Goal: Find specific page/section: Find specific page/section

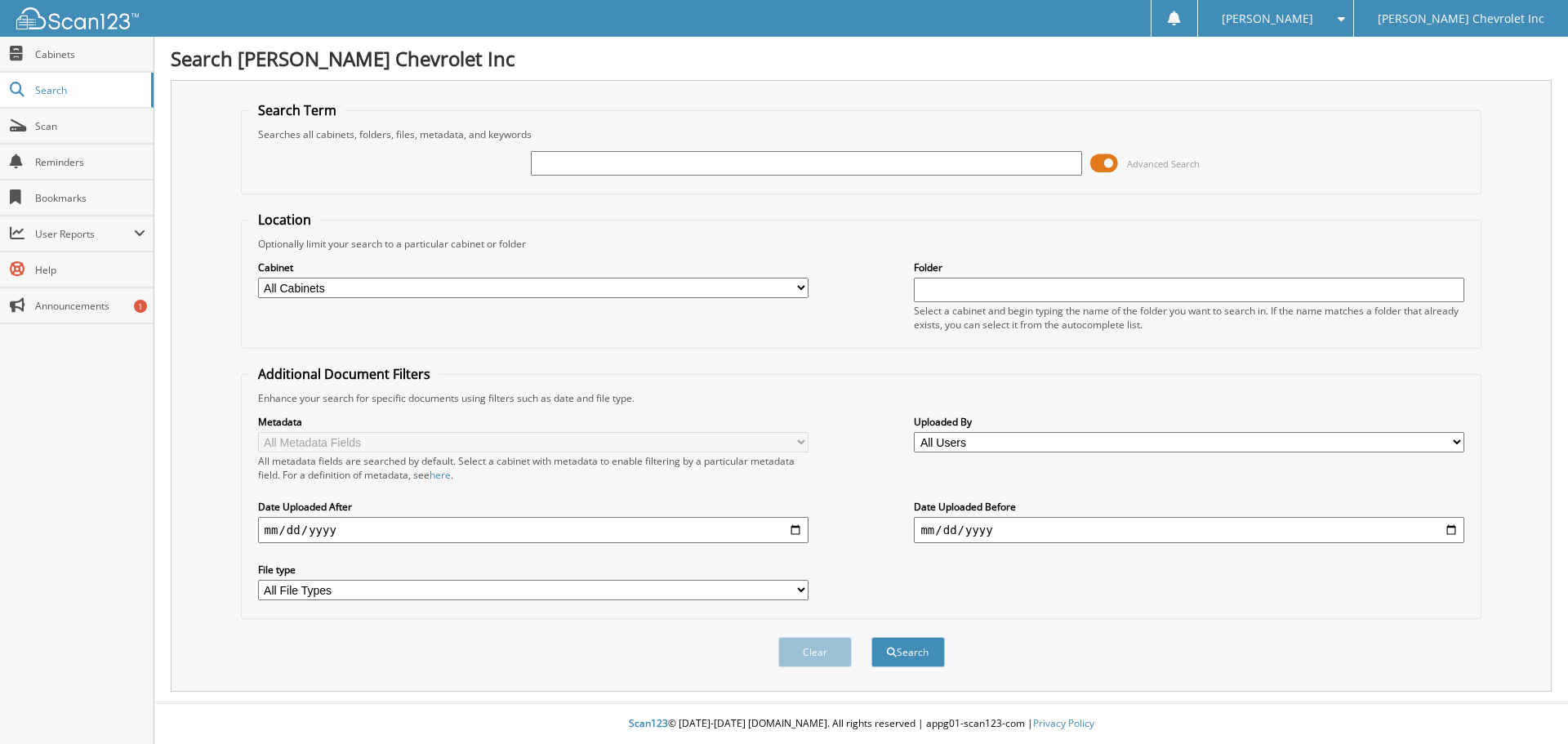
click at [1100, 159] on span at bounding box center [1103, 162] width 28 height 24
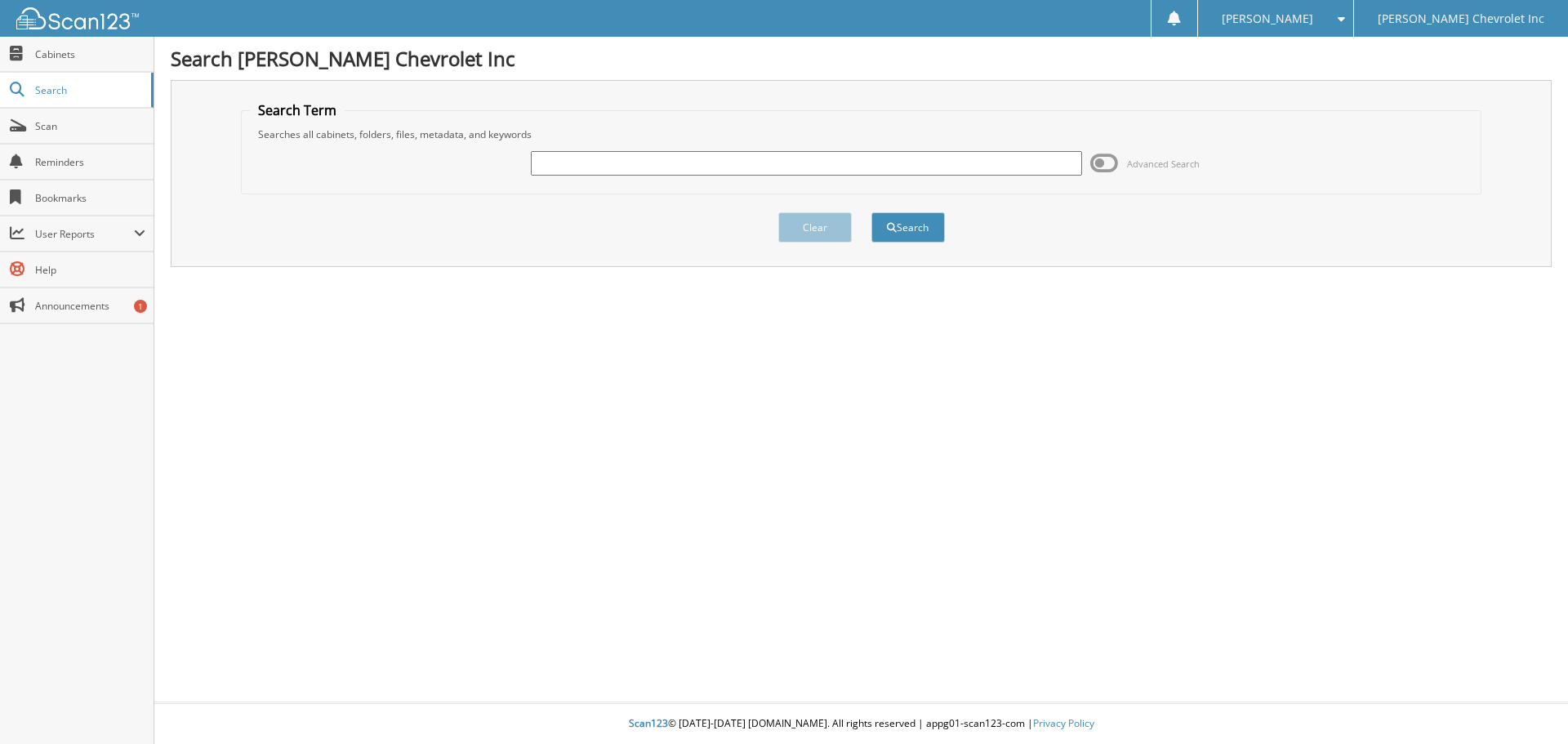
click at [954, 169] on input "text" at bounding box center [806, 162] width 550 height 24
type input "poterak"
click at [871, 212] on button "Search" at bounding box center [908, 227] width 74 height 30
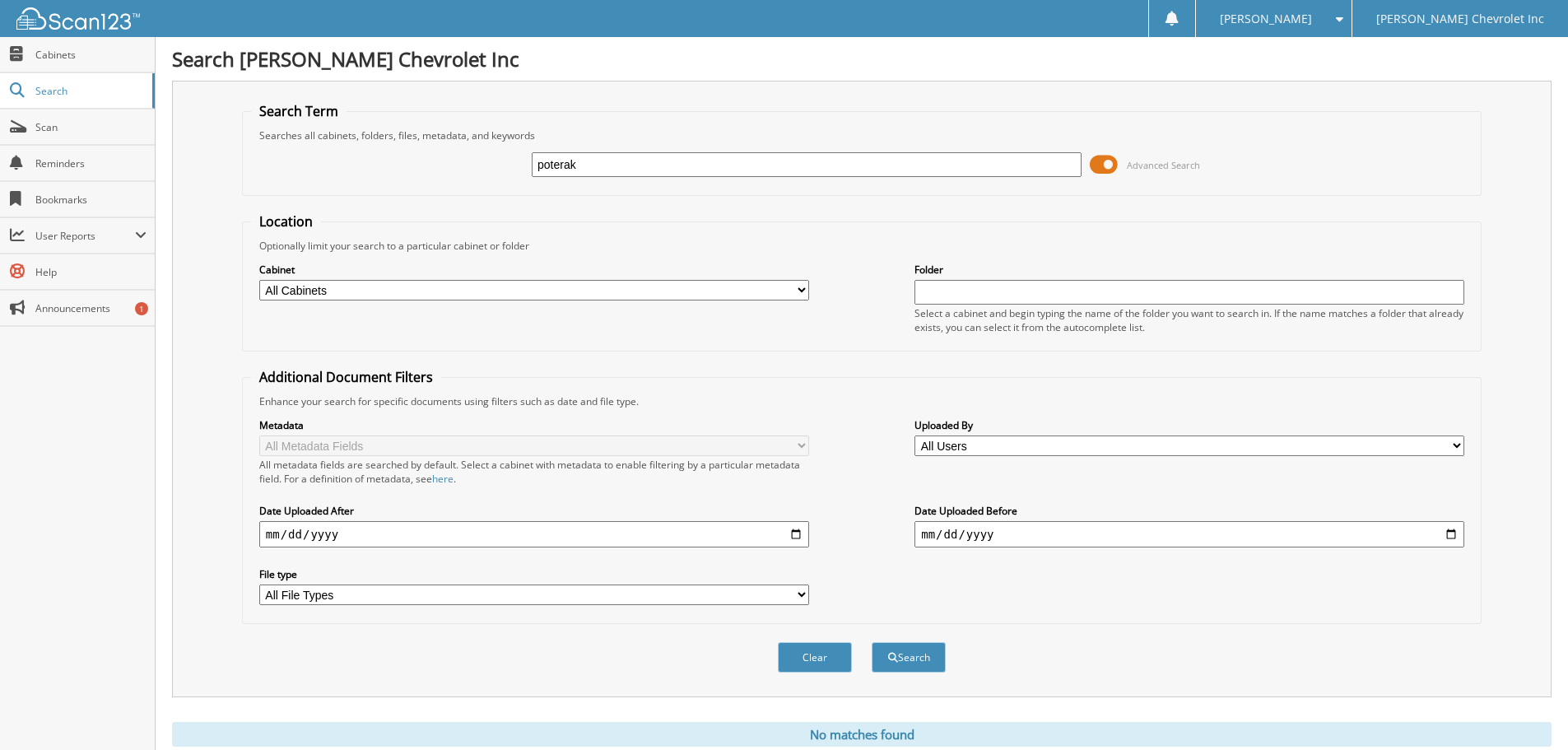
click at [569, 166] on input "poterak" at bounding box center [807, 164] width 550 height 25
type input "poterek"
click at [872, 642] on button "Search" at bounding box center [909, 657] width 74 height 30
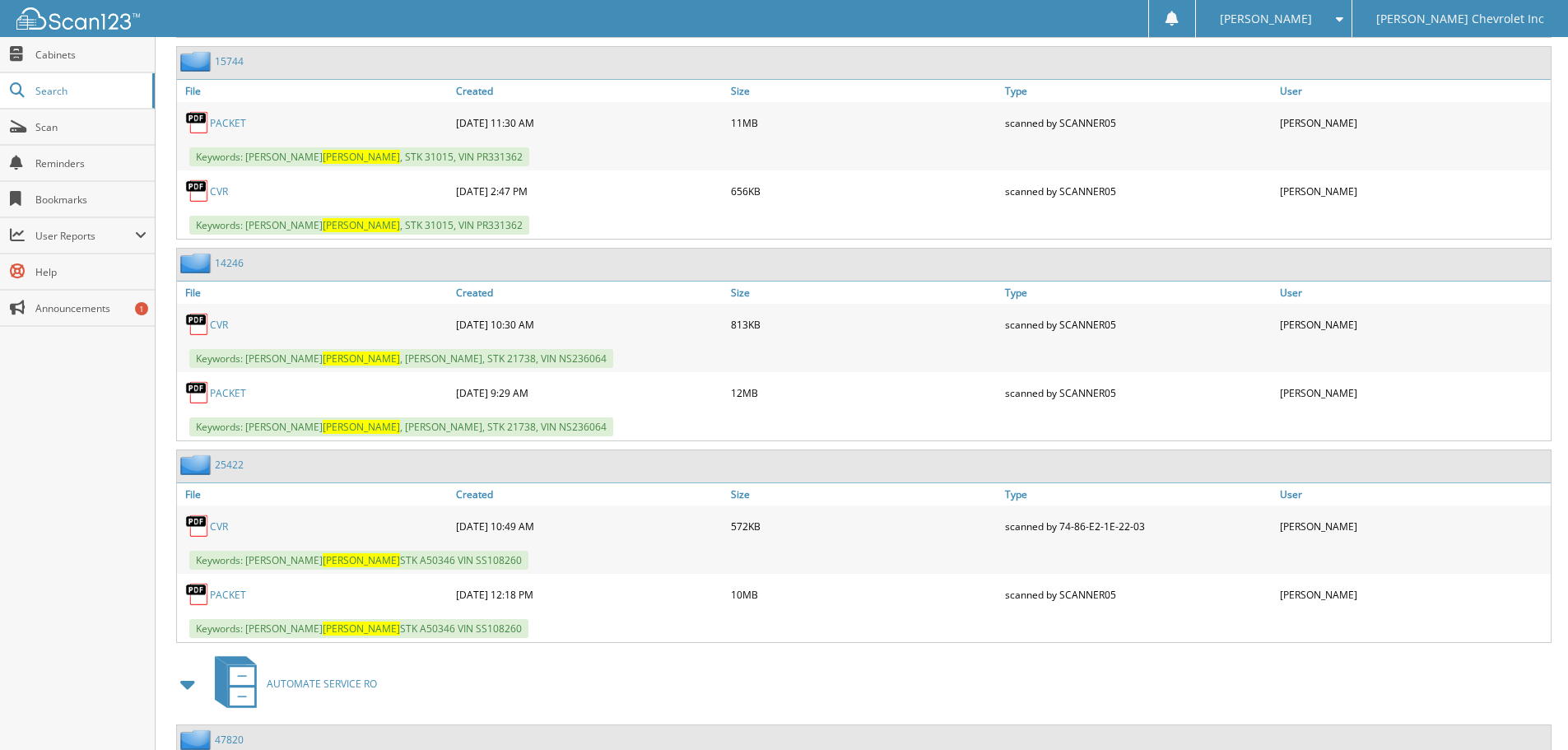
scroll to position [1318, 0]
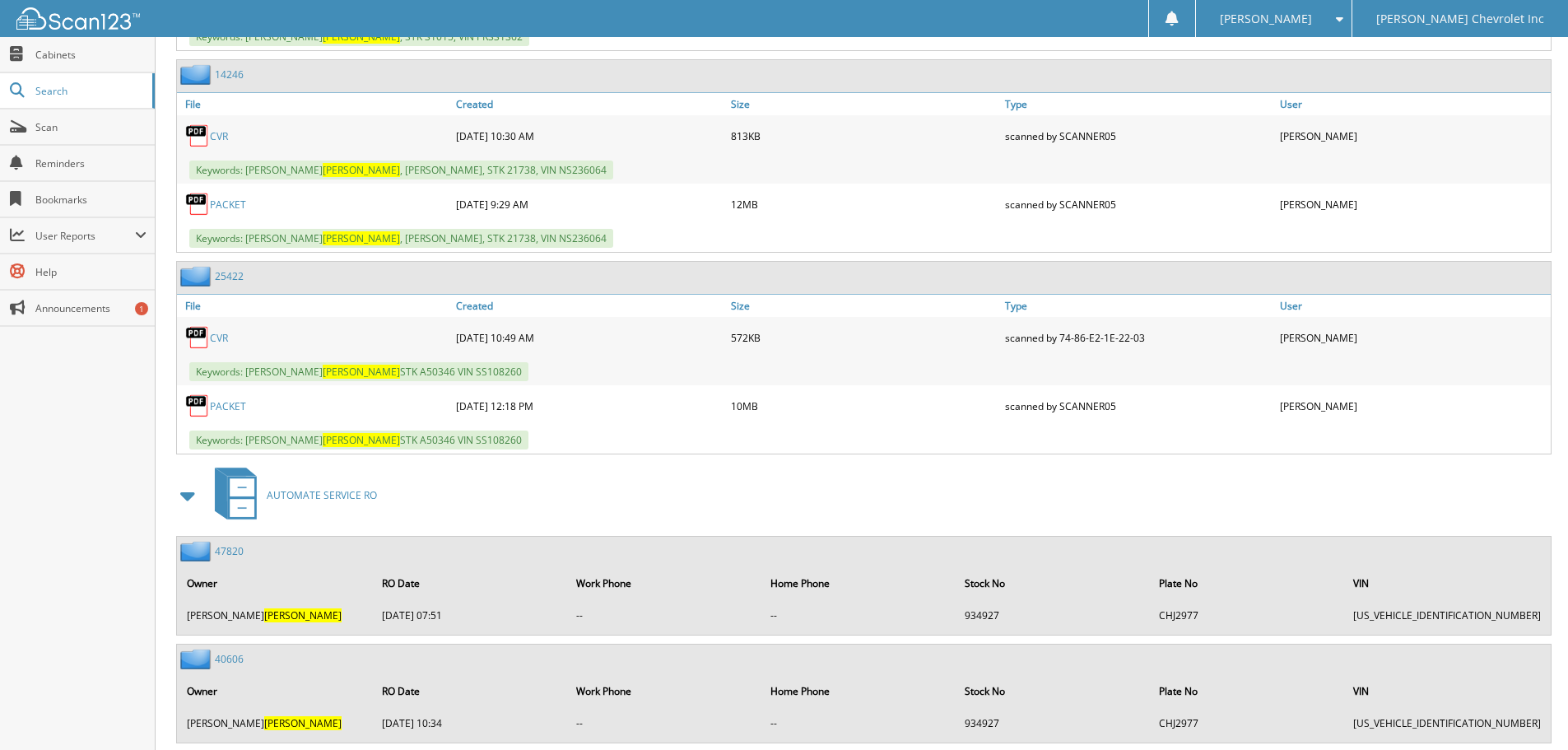
click at [223, 403] on link "PACKET" at bounding box center [227, 406] width 36 height 14
click at [107, 312] on span "Announcements" at bounding box center [90, 308] width 111 height 14
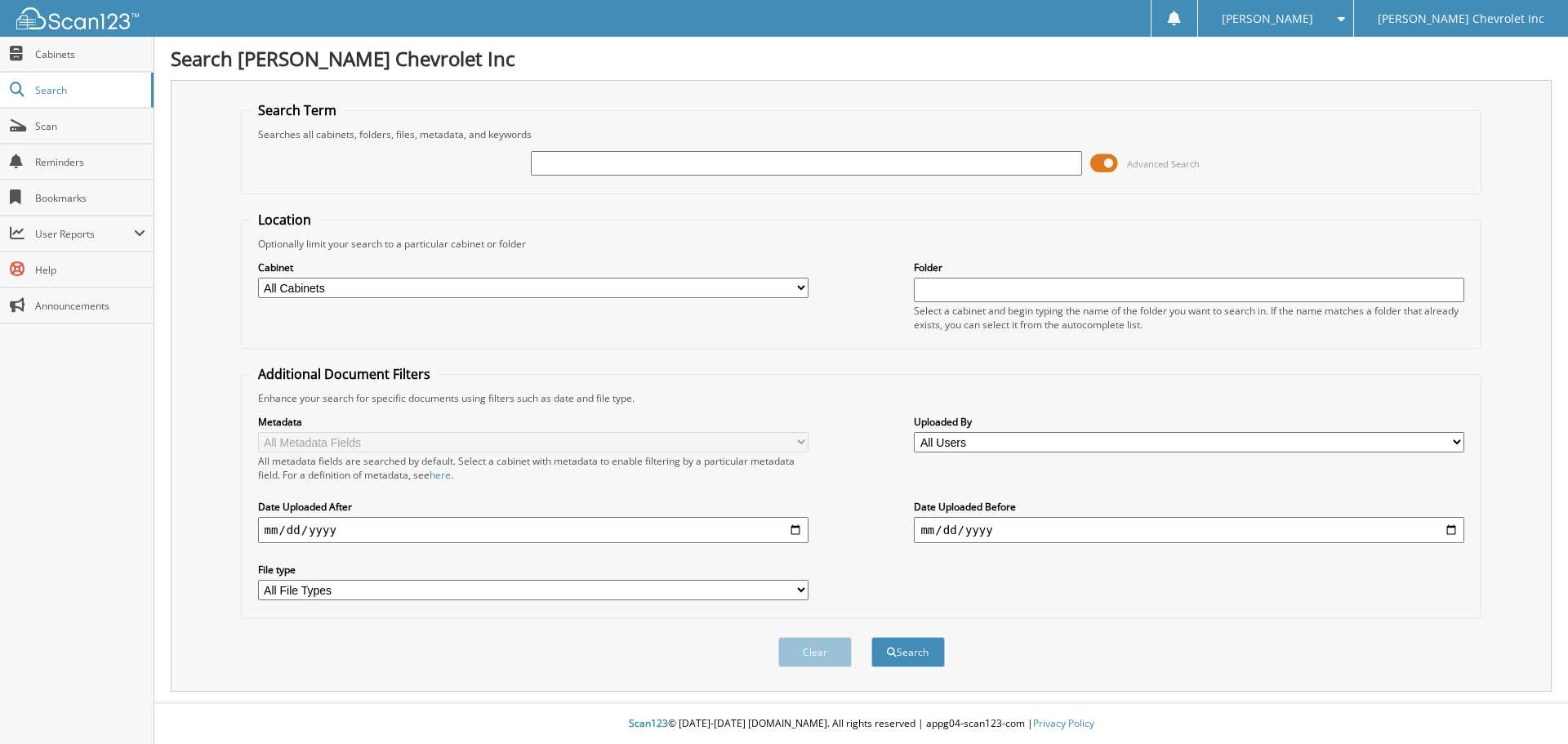
click at [1108, 156] on span at bounding box center [1103, 162] width 28 height 24
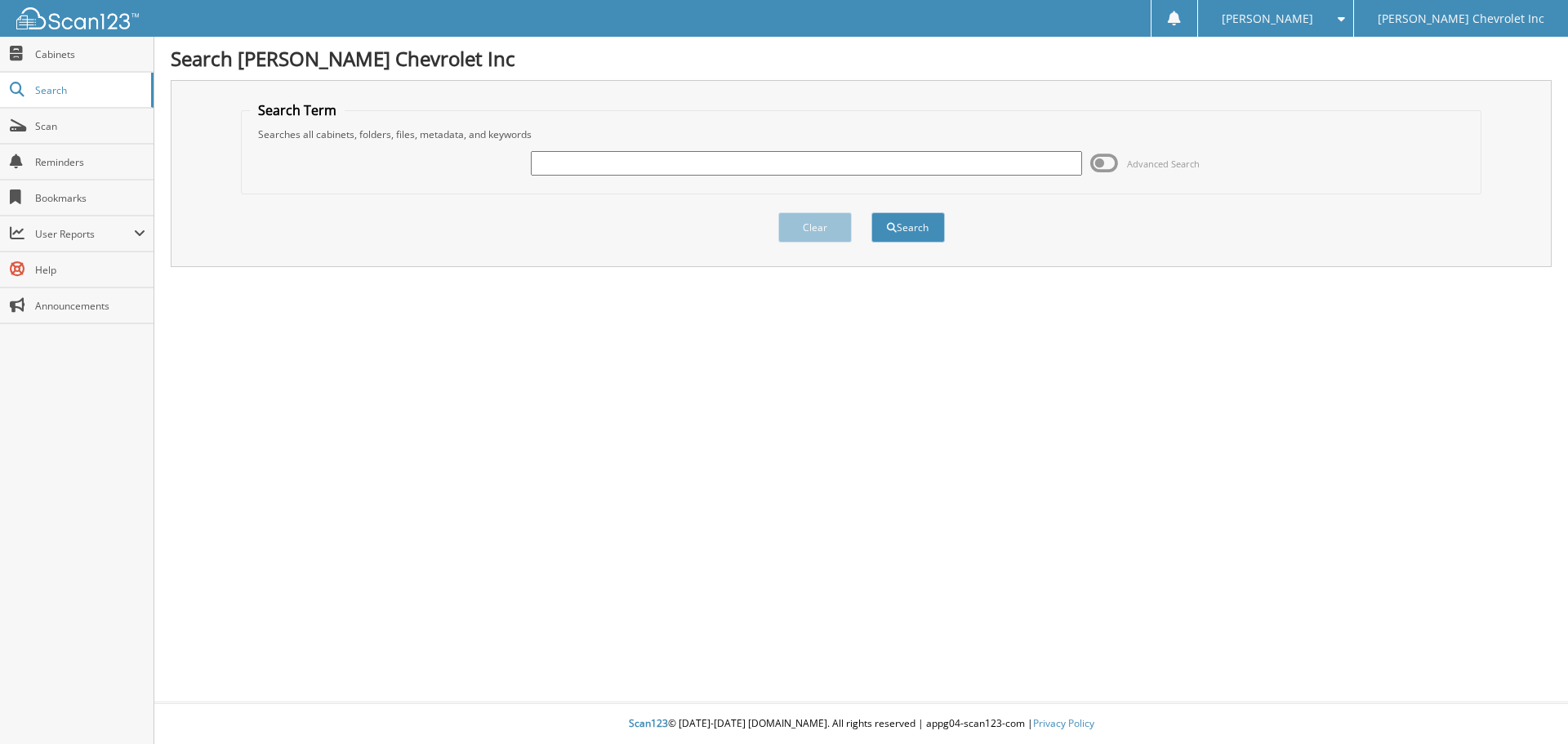
click at [601, 163] on input "text" at bounding box center [806, 162] width 550 height 24
type input "sarah smith"
click at [871, 212] on button "Search" at bounding box center [908, 227] width 74 height 30
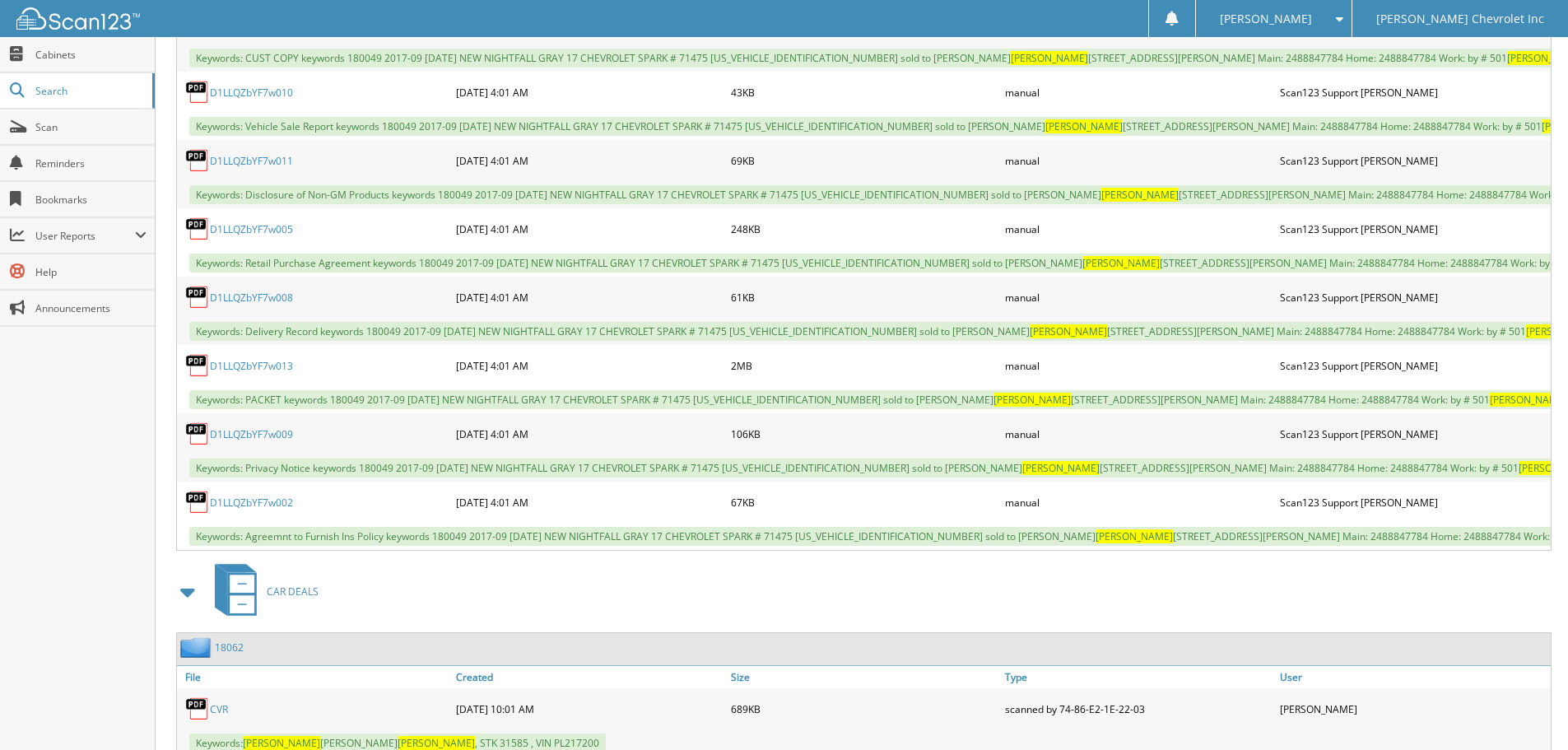
scroll to position [3298, 0]
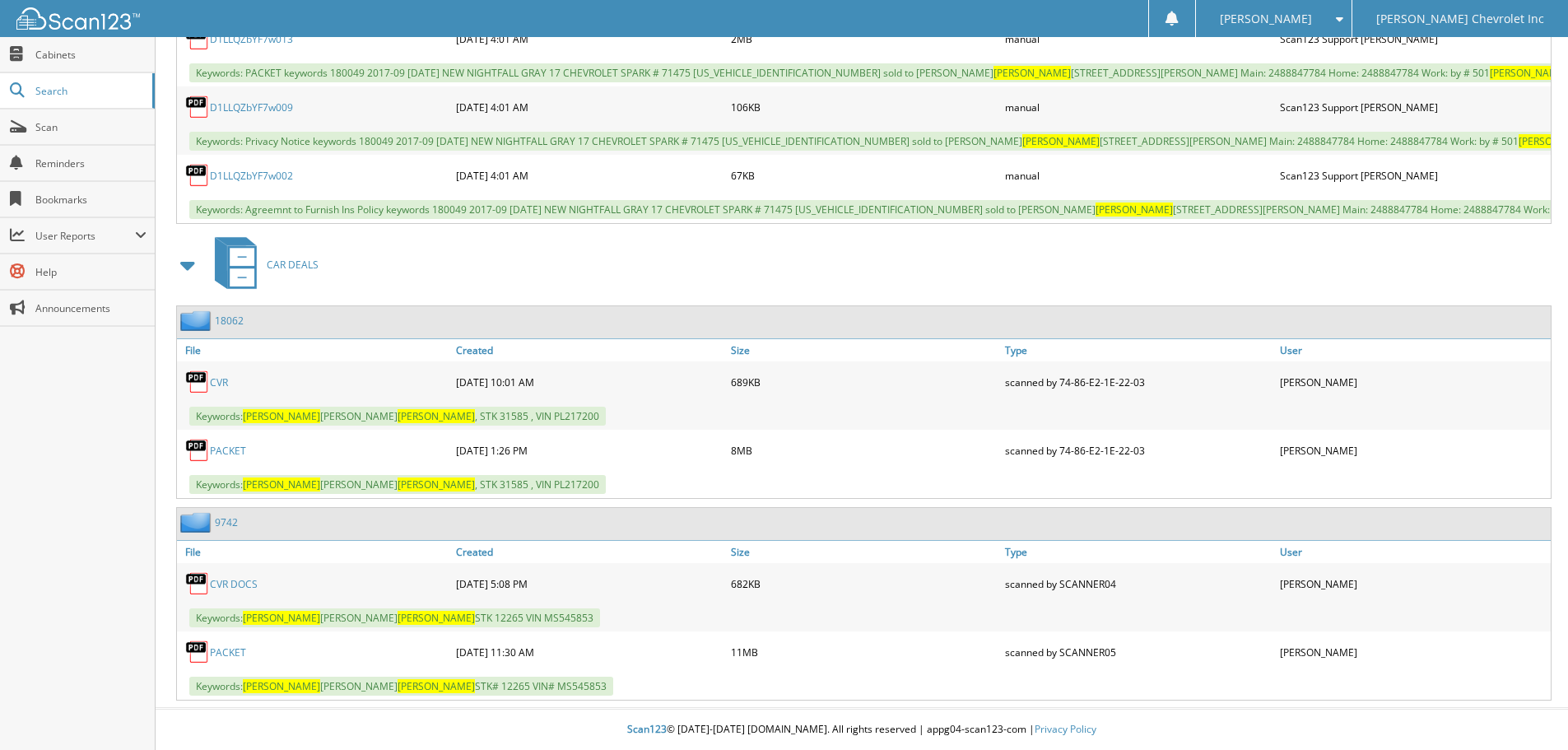
click at [227, 448] on link "PACKET" at bounding box center [227, 451] width 36 height 14
